Goal: Task Accomplishment & Management: Manage account settings

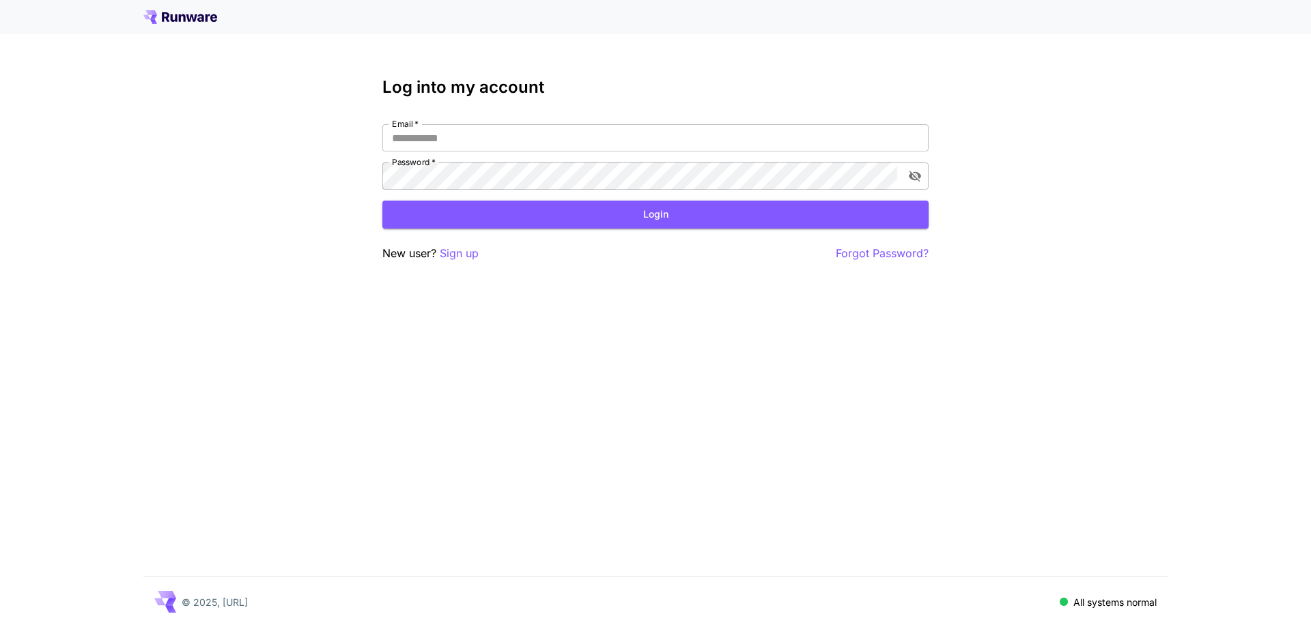
type input "**********"
click at [227, 278] on div "**********" at bounding box center [655, 313] width 1311 height 627
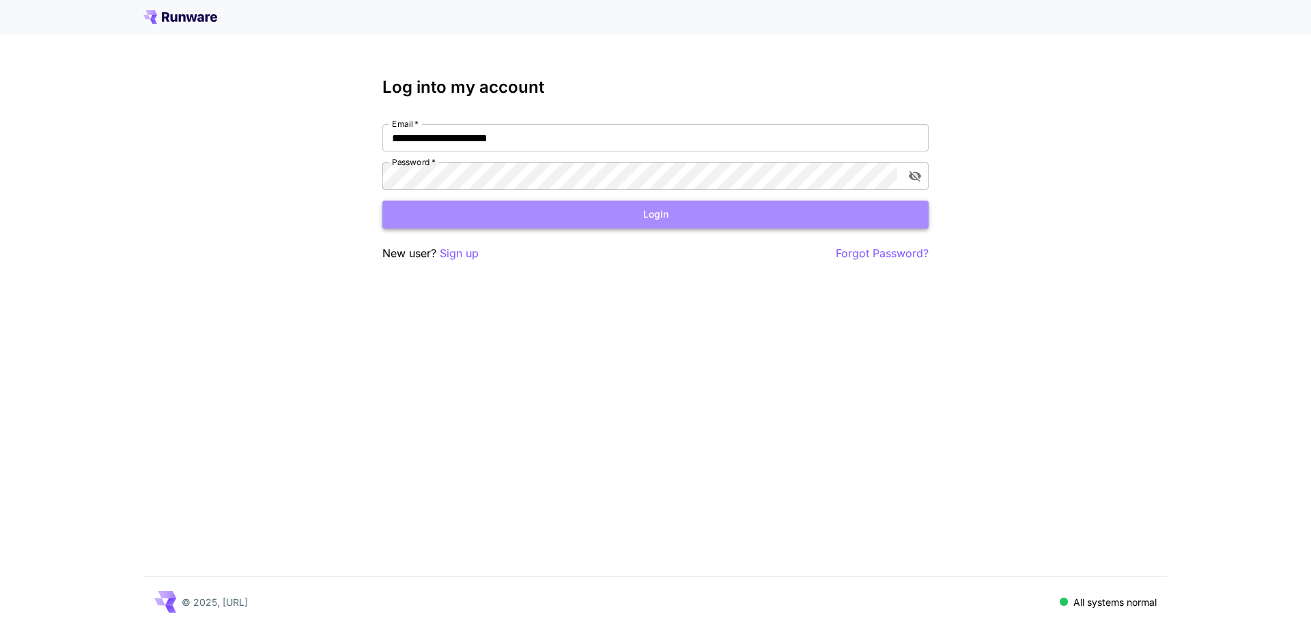
click at [680, 214] on button "Login" at bounding box center [655, 215] width 546 height 28
